Goal: Task Accomplishment & Management: Use online tool/utility

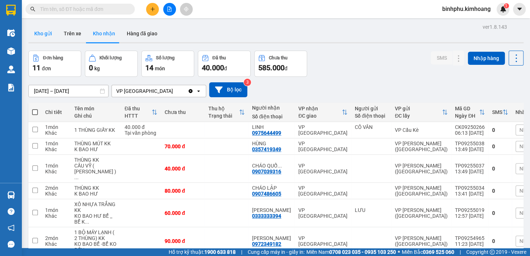
click at [44, 32] on button "Kho gửi" at bounding box center [43, 33] width 30 height 17
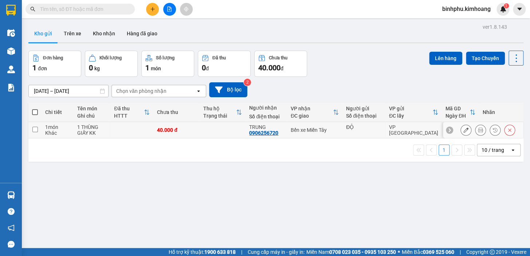
click at [122, 127] on td at bounding box center [131, 130] width 43 height 16
checkbox input "true"
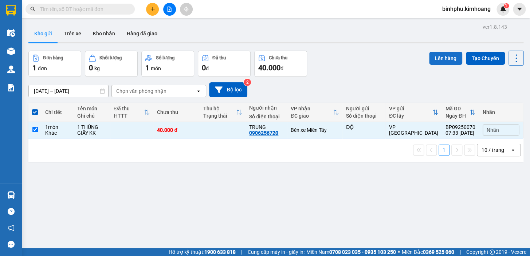
click at [443, 57] on button "Lên hàng" at bounding box center [445, 58] width 33 height 13
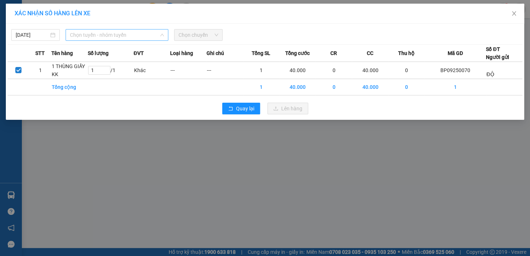
click at [152, 35] on span "Chọn tuyến - nhóm tuyến" at bounding box center [117, 35] width 94 height 11
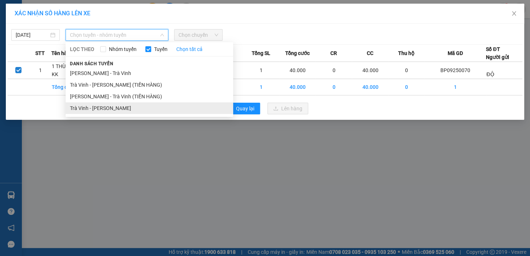
click at [120, 103] on li "Trà Vinh - [PERSON_NAME]" at bounding box center [150, 108] width 168 height 12
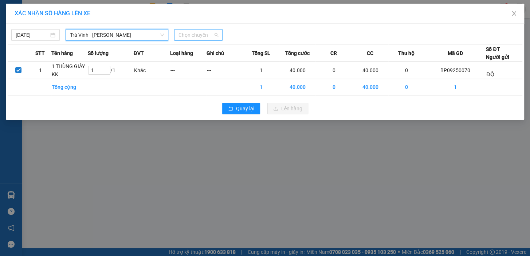
click at [209, 37] on span "Chọn chuyến" at bounding box center [199, 35] width 40 height 11
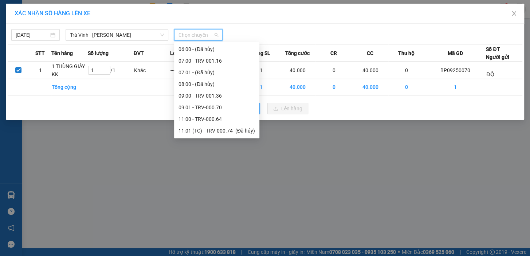
scroll to position [99, 0]
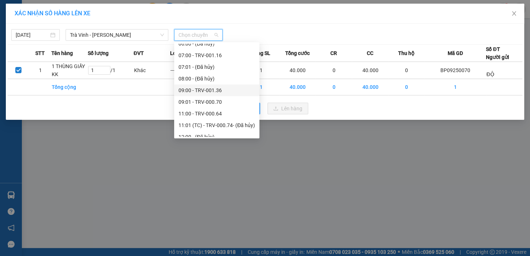
click at [203, 91] on div "09:00 - TRV-001.36" at bounding box center [217, 90] width 77 height 8
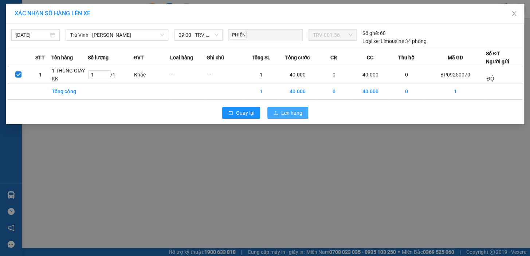
click at [294, 114] on span "Lên hàng" at bounding box center [291, 113] width 21 height 8
